Goal: Complete application form

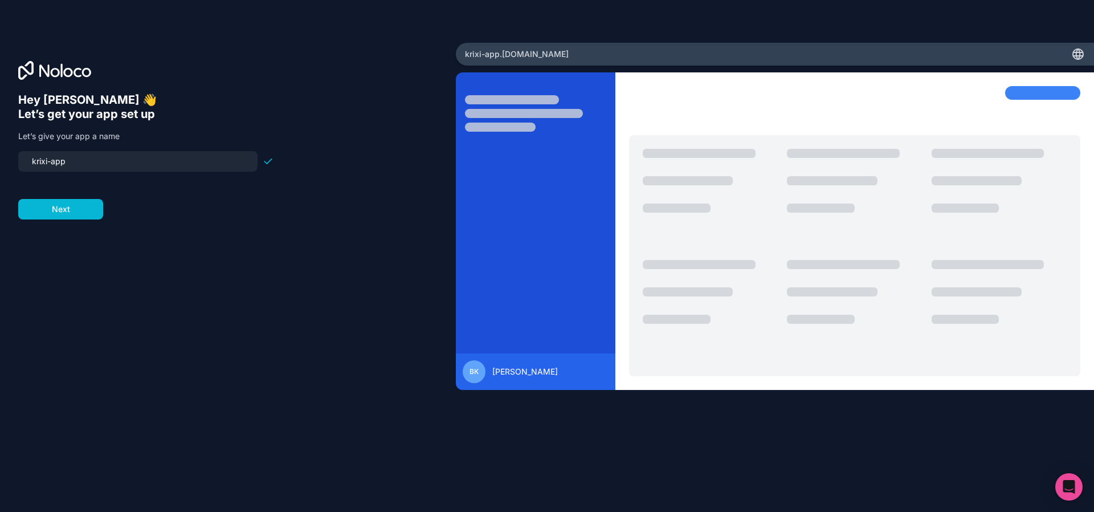
click at [140, 167] on input "krixi-app" at bounding box center [138, 161] width 226 height 16
drag, startPoint x: 140, startPoint y: 167, endPoint x: 29, endPoint y: 153, distance: 111.4
click at [29, 153] on input "krixi-app" at bounding box center [138, 161] width 226 height 16
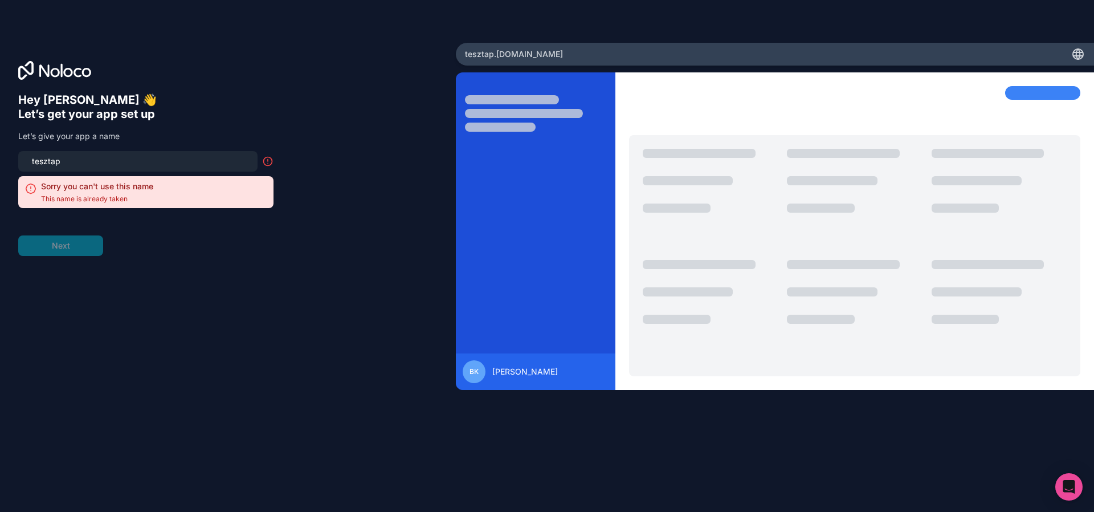
type input "tesztapp"
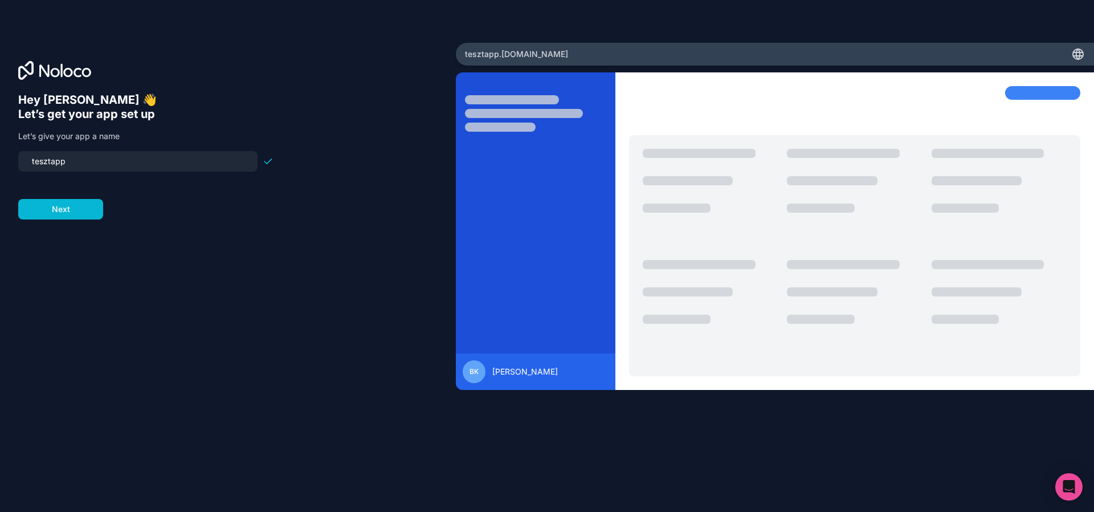
click button "Next" at bounding box center [60, 209] width 85 height 21
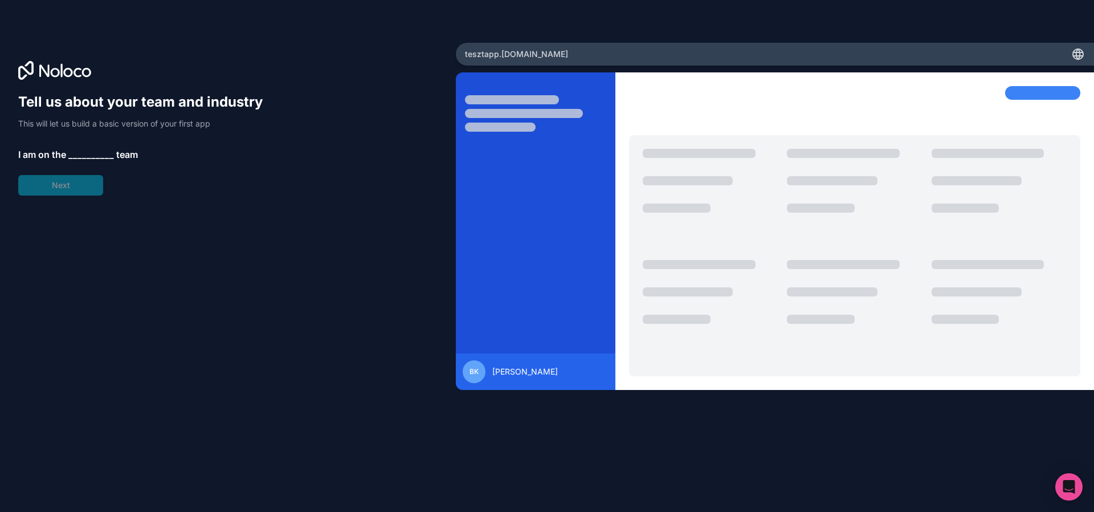
click at [81, 153] on span "__________" at bounding box center [91, 155] width 46 height 14
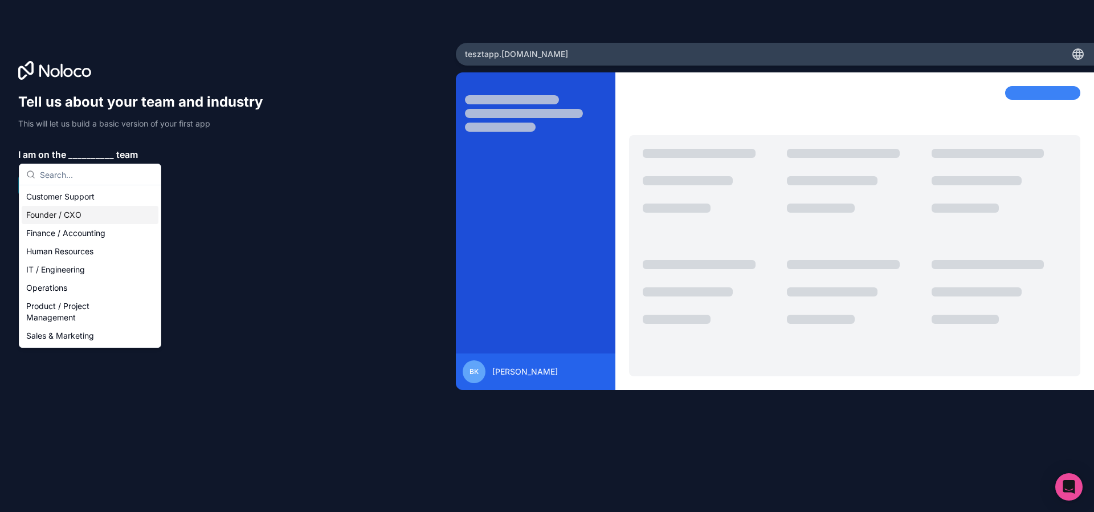
click at [112, 218] on div "Founder / CXO" at bounding box center [90, 215] width 137 height 18
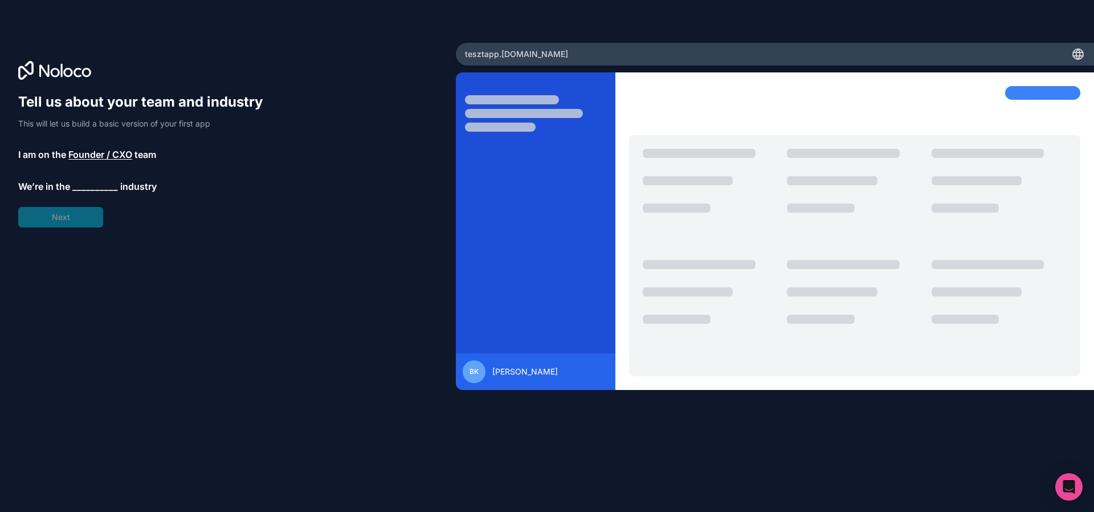
click at [90, 186] on span "__________" at bounding box center [95, 186] width 46 height 14
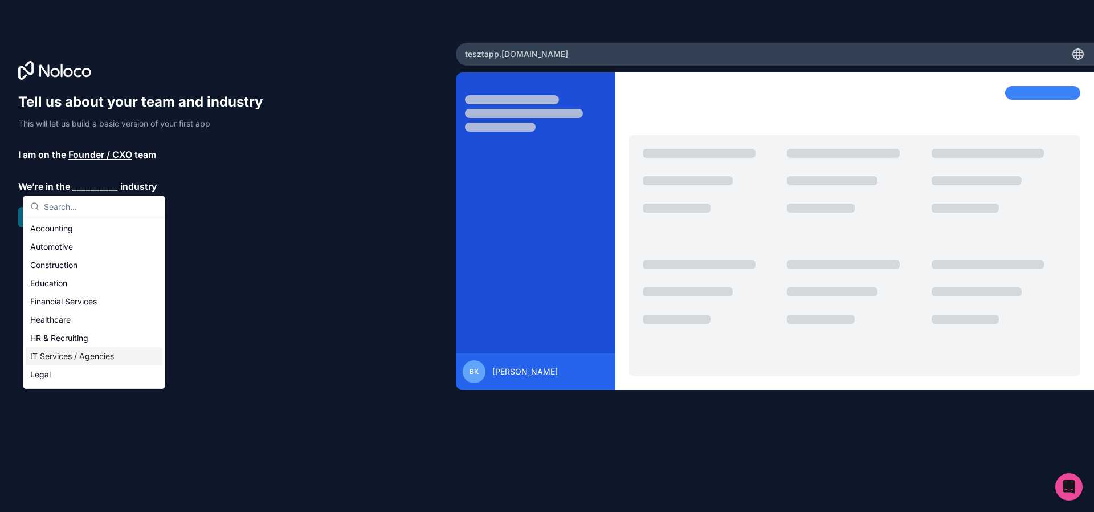
click at [116, 357] on div "IT Services / Agencies" at bounding box center [94, 356] width 137 height 18
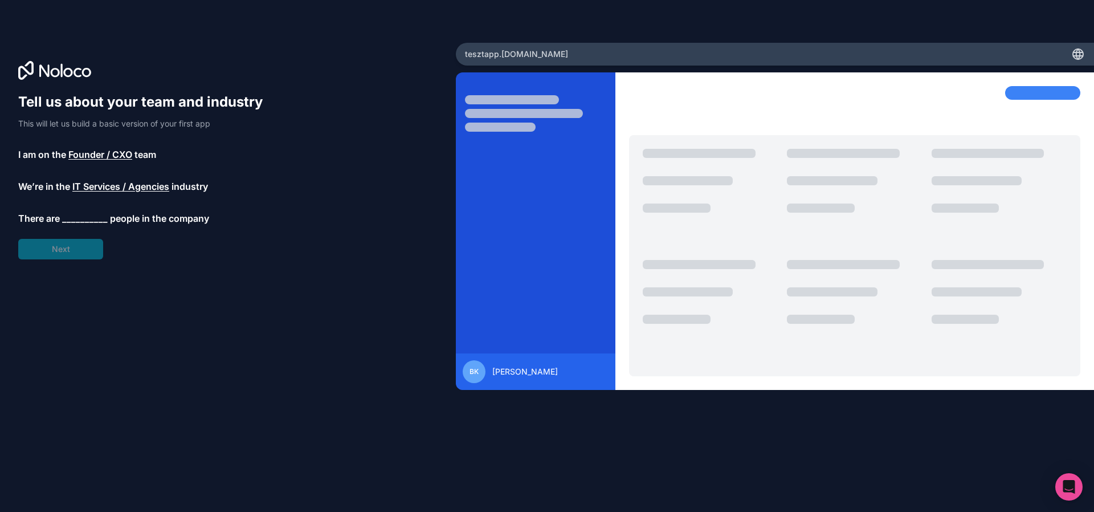
click at [94, 224] on div "Tell us about your team and industry This will let us build a basic version of …" at bounding box center [145, 176] width 255 height 166
click at [92, 222] on span "__________" at bounding box center [85, 218] width 46 height 14
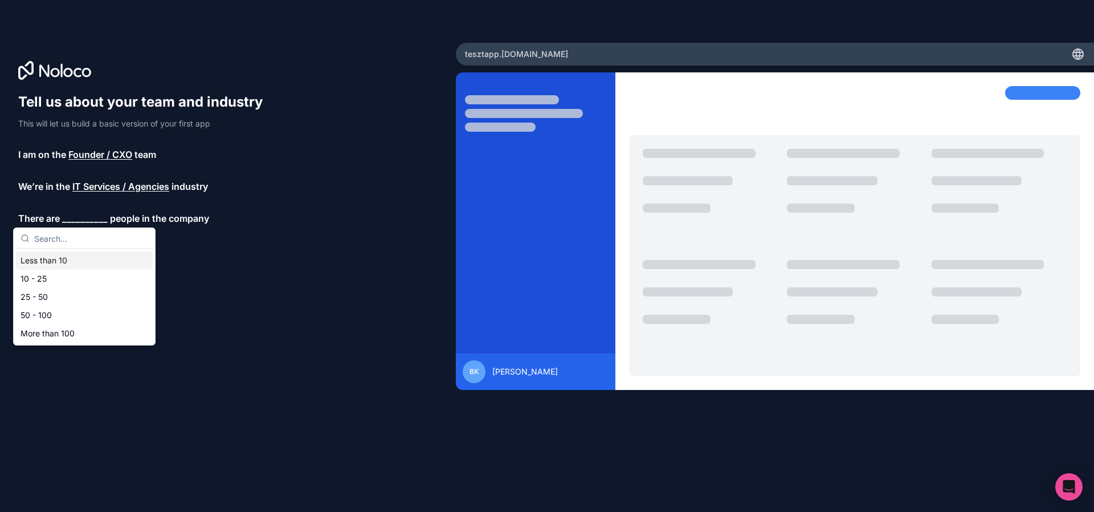
click at [112, 263] on div "Less than 10" at bounding box center [84, 260] width 137 height 18
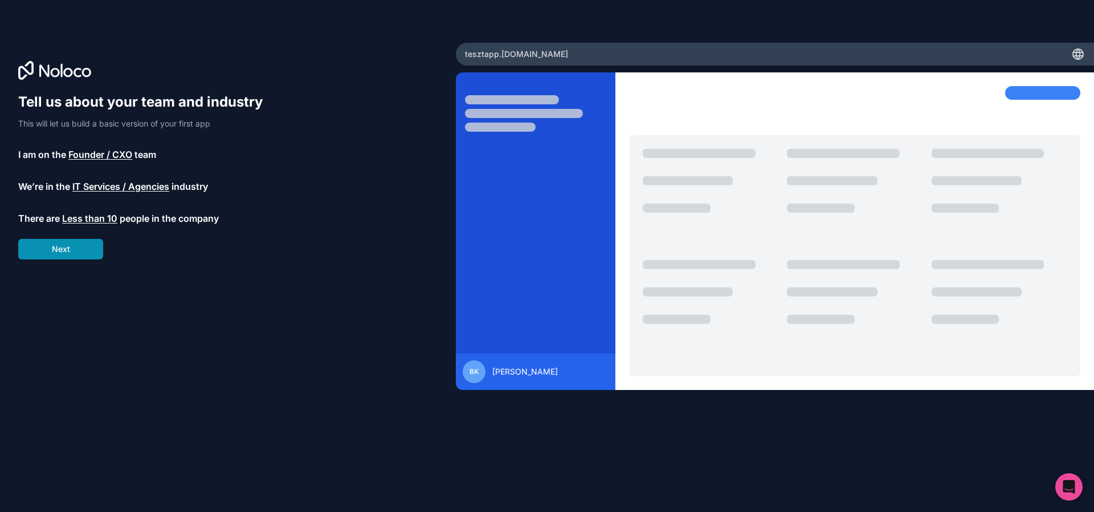
click at [94, 256] on button "Next" at bounding box center [60, 249] width 85 height 21
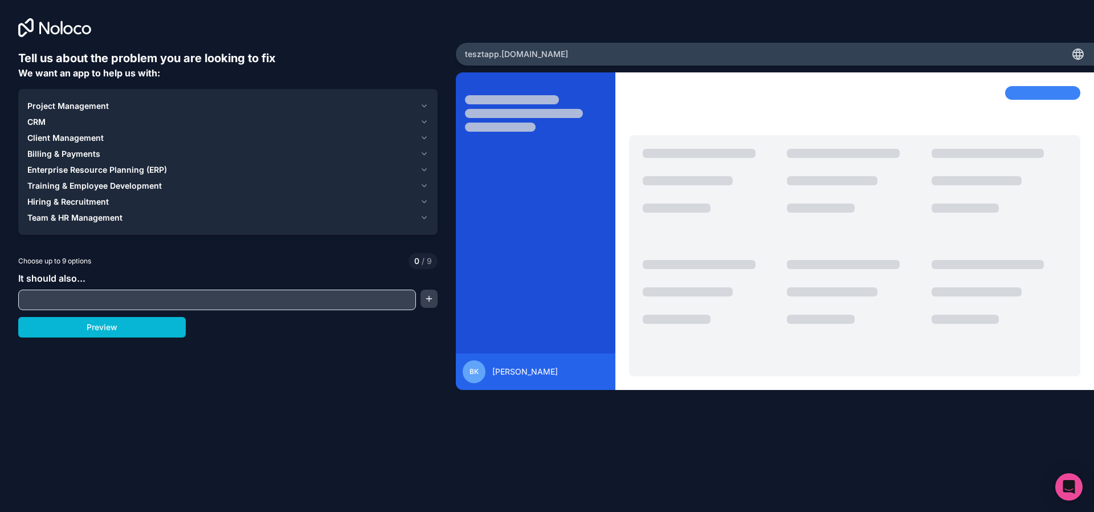
click at [430, 119] on div "Project Management CRM Client Management Billing & Payments Enterprise Resource…" at bounding box center [227, 162] width 419 height 146
click at [426, 124] on icon "button" at bounding box center [424, 121] width 9 height 9
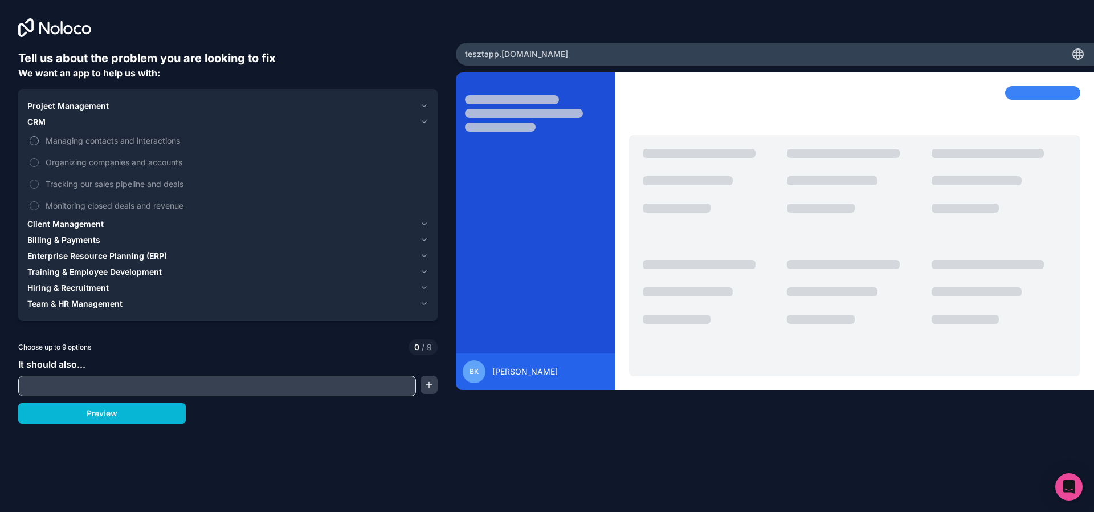
click at [124, 140] on span "Managing contacts and interactions" at bounding box center [236, 140] width 381 height 12
click at [39, 140] on button "Managing contacts and interactions" at bounding box center [34, 140] width 9 height 9
click at [126, 156] on span "Organizing companies and accounts" at bounding box center [236, 162] width 381 height 12
click at [39, 158] on button "Organizing companies and accounts" at bounding box center [34, 162] width 9 height 9
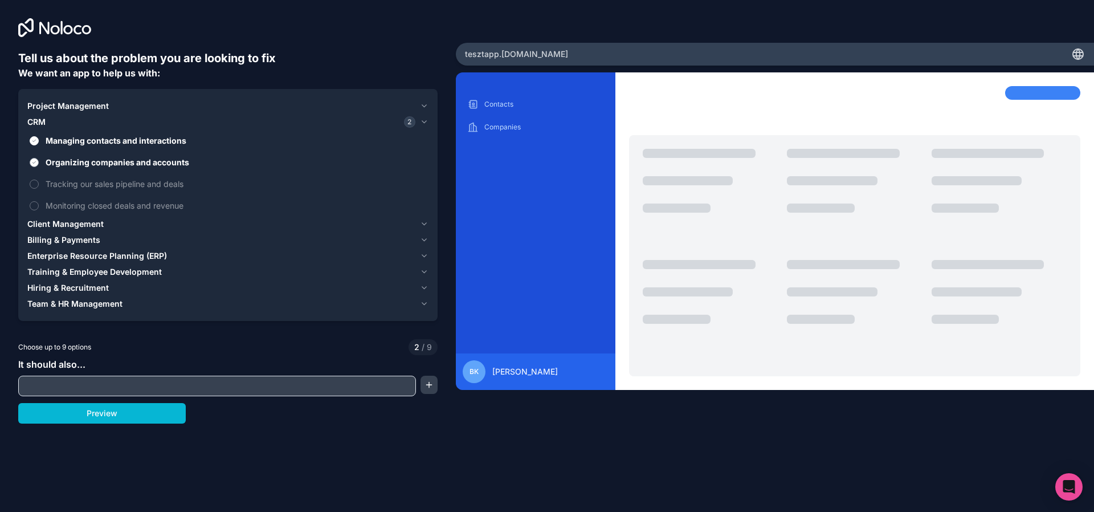
click at [163, 156] on span "Organizing companies and accounts" at bounding box center [236, 162] width 381 height 12
click at [39, 158] on button "Organizing companies and accounts" at bounding box center [34, 162] width 9 height 9
click at [173, 138] on span "Managing contacts and interactions" at bounding box center [236, 140] width 381 height 12
click at [39, 138] on button "Managing contacts and interactions" at bounding box center [34, 140] width 9 height 9
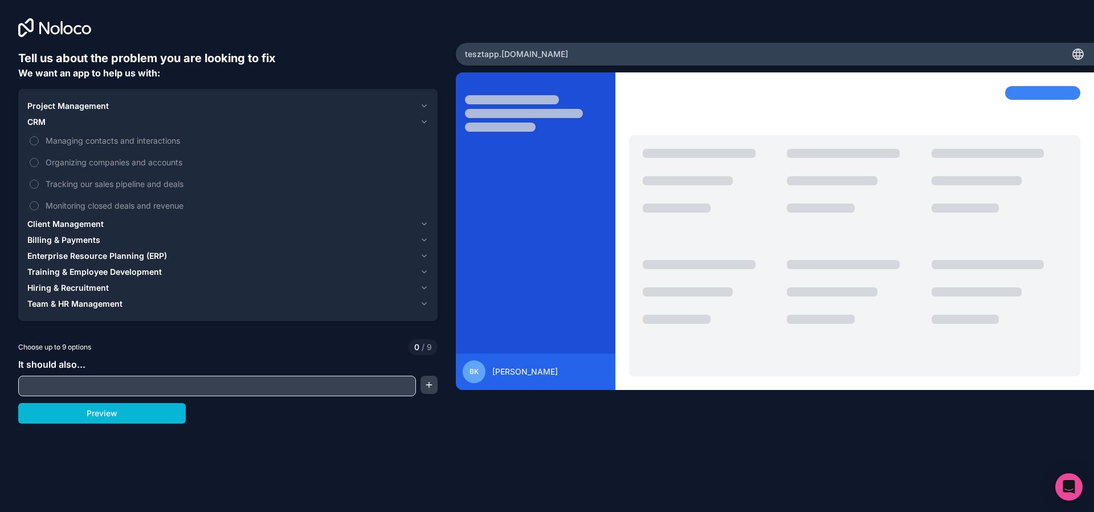
click at [431, 120] on div "Project Management CRM Managing contacts and interactions Organizing companies …" at bounding box center [227, 205] width 419 height 232
click at [430, 122] on div "Project Management CRM Managing contacts and interactions Organizing companies …" at bounding box center [227, 205] width 419 height 232
click at [427, 122] on icon "button" at bounding box center [424, 121] width 9 height 9
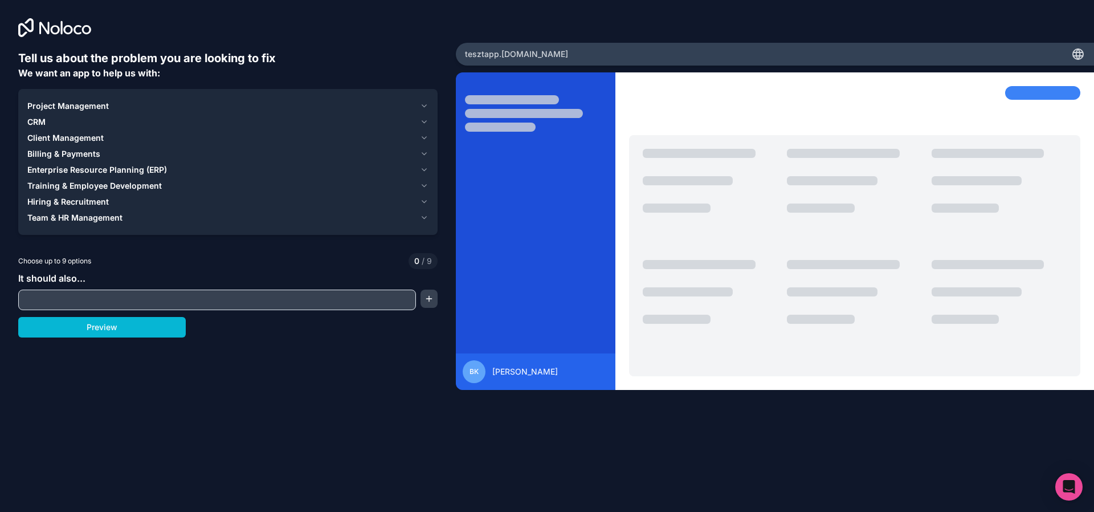
click at [424, 111] on button "Project Management" at bounding box center [227, 106] width 401 height 16
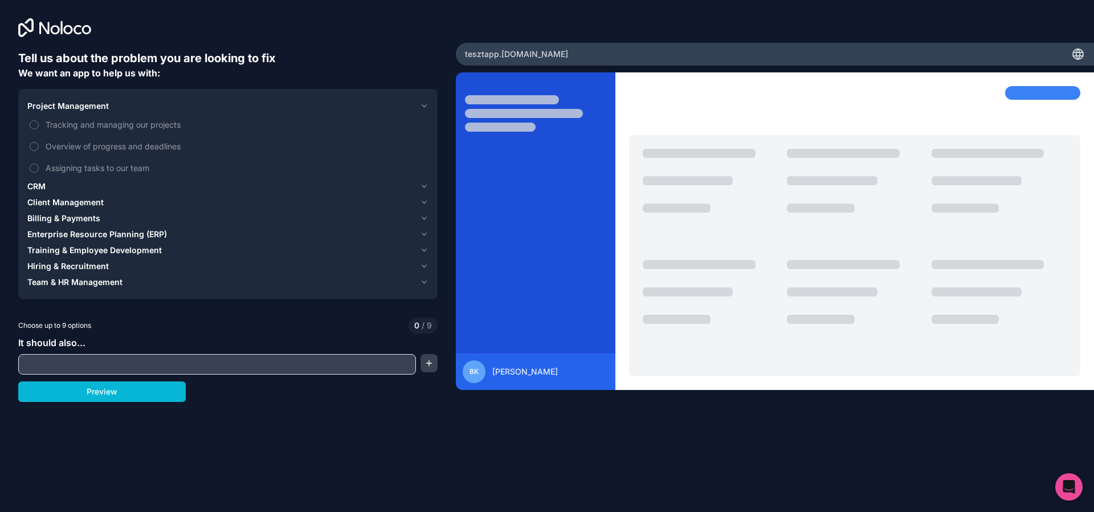
click at [424, 106] on icon "button" at bounding box center [424, 106] width 5 height 2
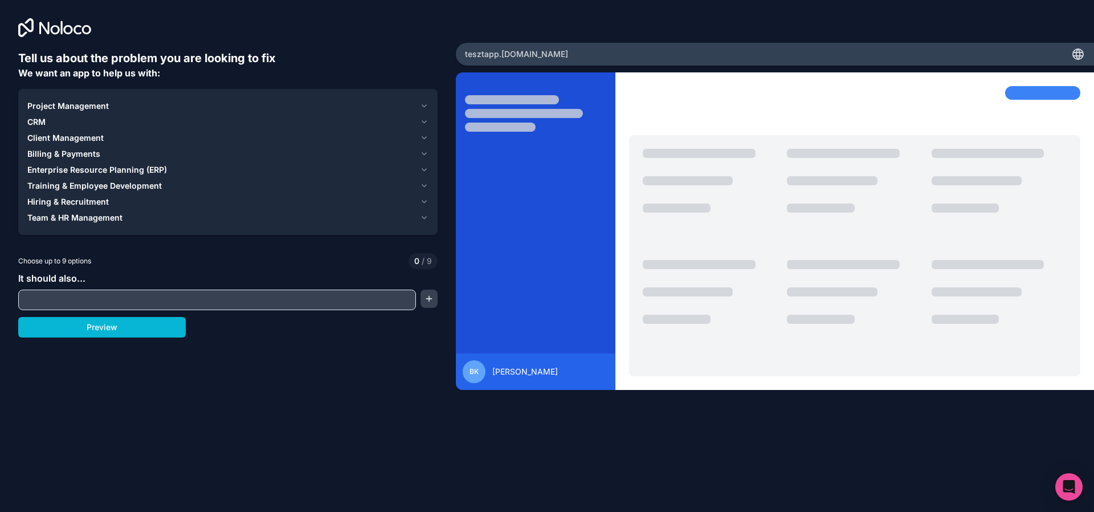
click at [425, 139] on icon "button" at bounding box center [424, 137] width 9 height 9
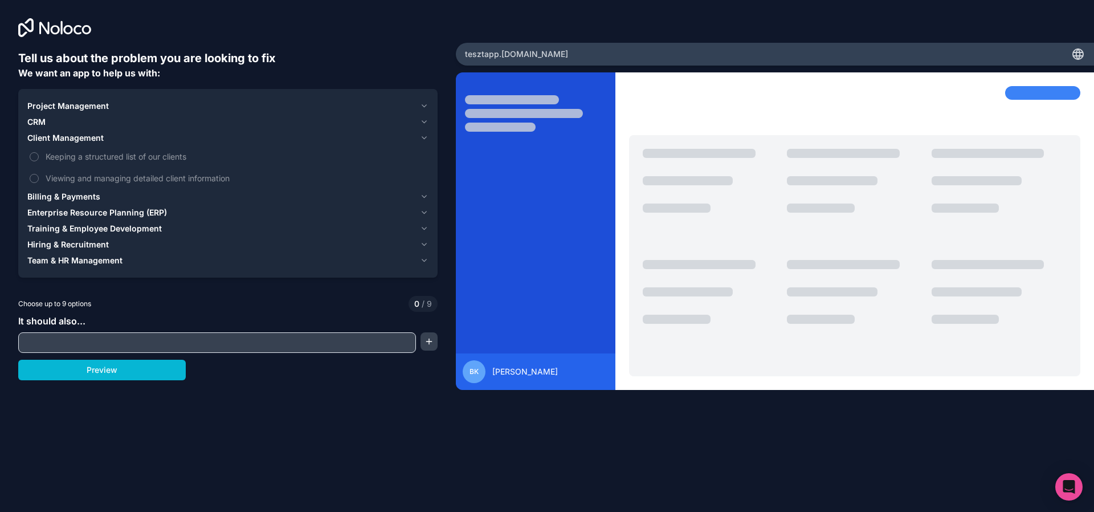
click at [425, 139] on icon "button" at bounding box center [424, 137] width 9 height 9
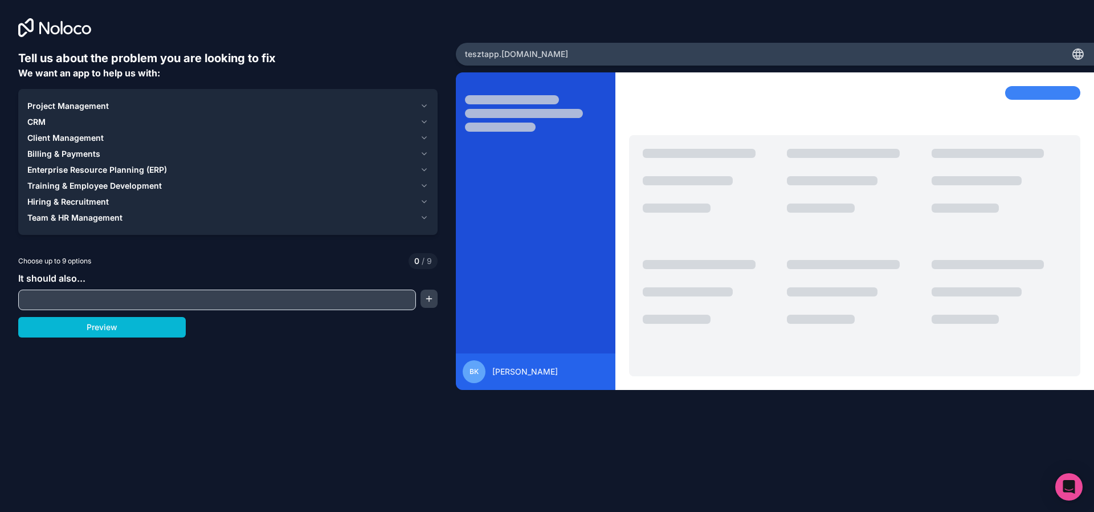
click at [424, 107] on icon "button" at bounding box center [424, 106] width 5 height 2
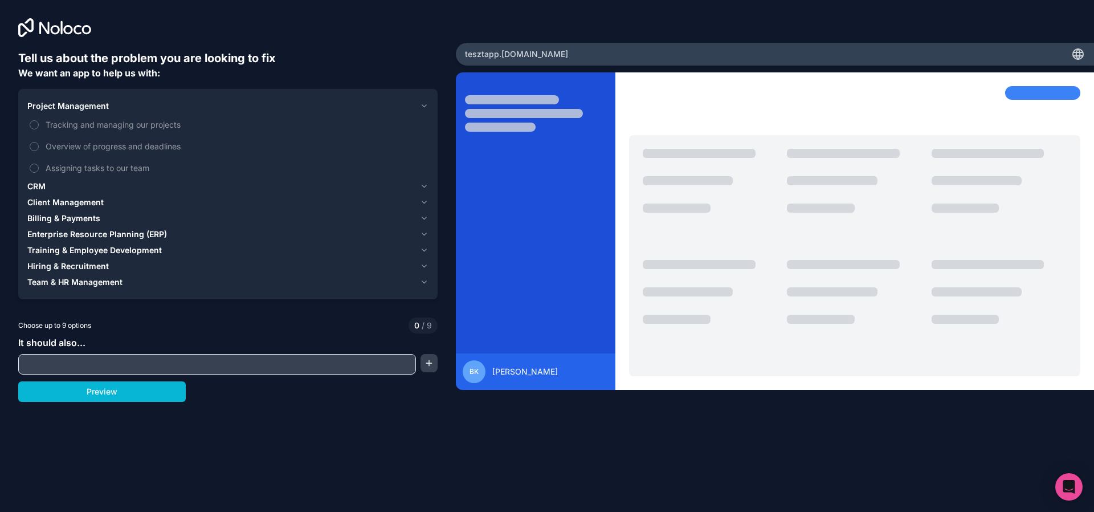
click at [426, 107] on icon "button" at bounding box center [424, 105] width 9 height 9
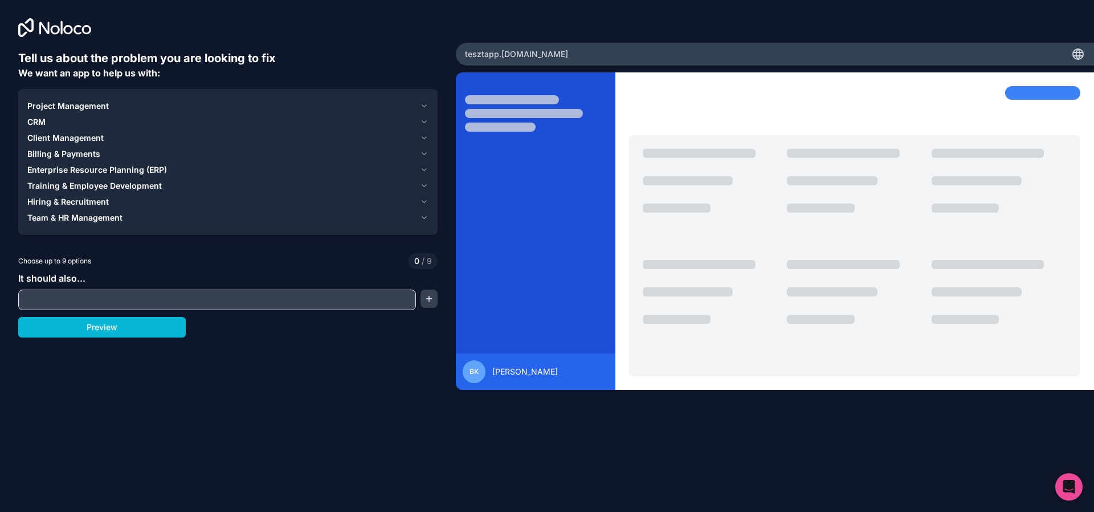
click at [427, 116] on button "CRM" at bounding box center [227, 122] width 401 height 16
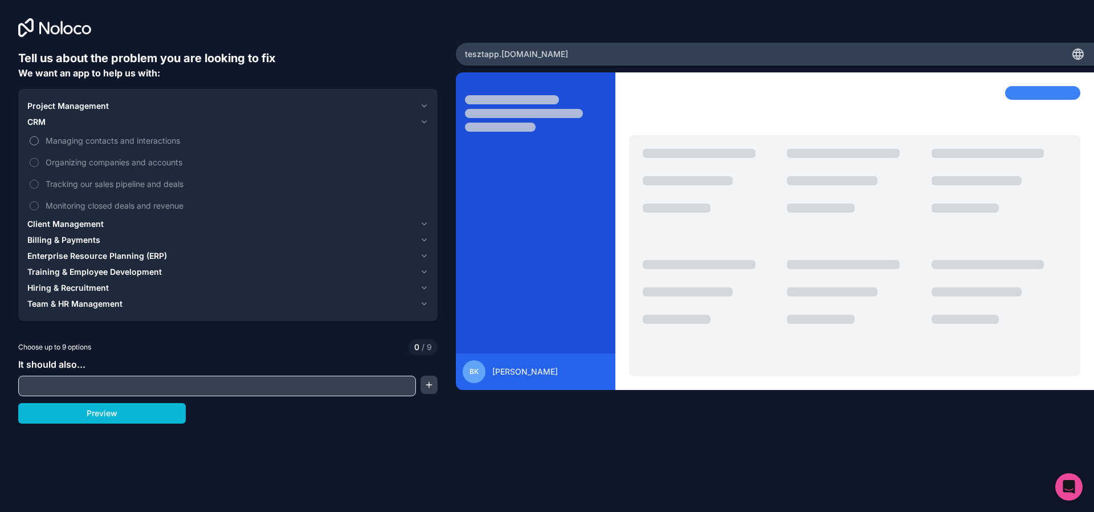
click at [150, 146] on span "Managing contacts and interactions" at bounding box center [236, 140] width 381 height 12
click at [39, 145] on button "Managing contacts and interactions" at bounding box center [34, 140] width 9 height 9
click at [150, 166] on span "Organizing companies and accounts" at bounding box center [236, 162] width 381 height 12
click at [39, 166] on button "Organizing companies and accounts" at bounding box center [34, 162] width 9 height 9
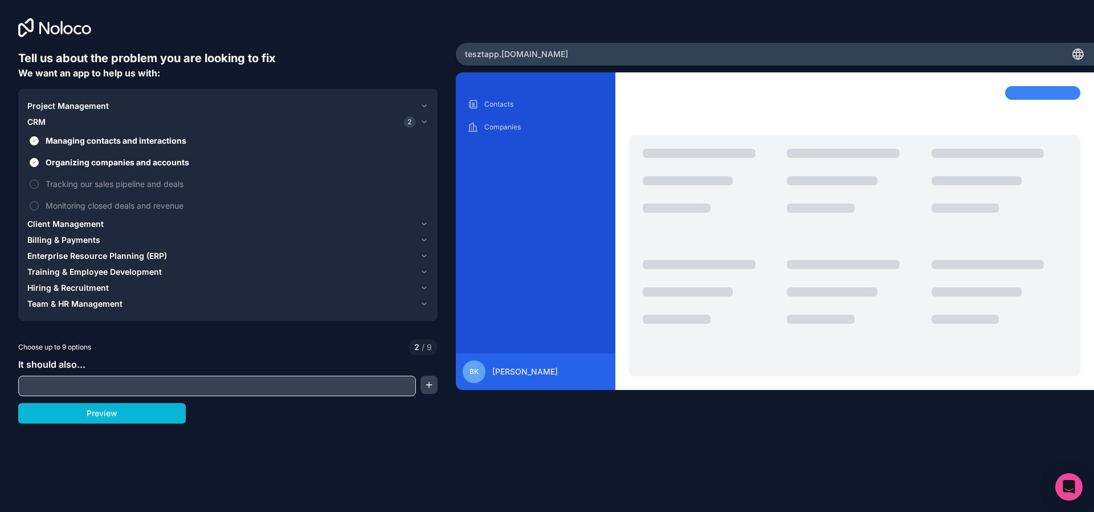
click at [280, 450] on div "Tell us about the problem you are looking to fix We want an app to help us with…" at bounding box center [547, 256] width 1094 height 512
click at [164, 403] on button "Preview" at bounding box center [102, 413] width 168 height 21
